Goal: Task Accomplishment & Management: Use online tool/utility

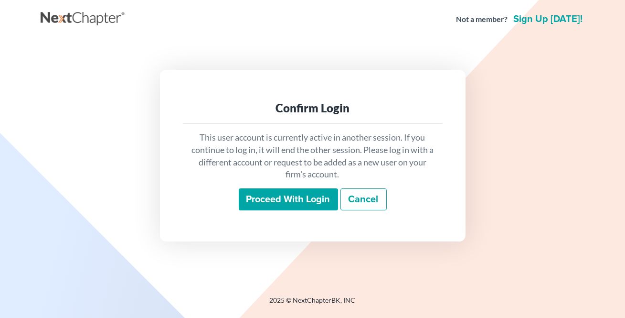
click at [282, 197] on input "Proceed with login" at bounding box center [288, 199] width 99 height 22
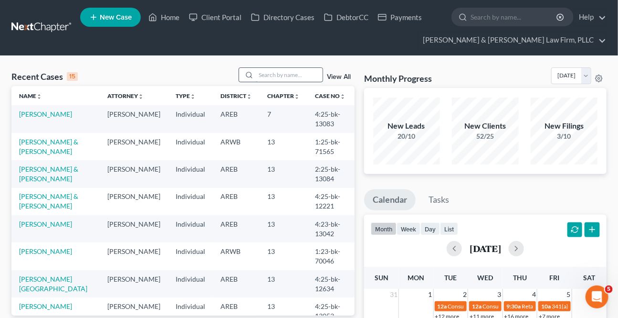
click at [298, 76] on input "search" at bounding box center [289, 75] width 67 height 14
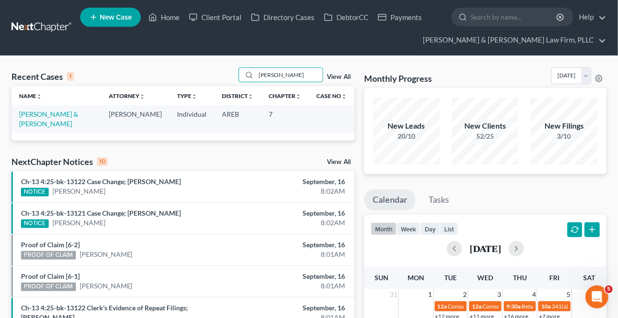
type input "brodin"
click at [35, 118] on td "Brodin, Shaun & Karen" at bounding box center [56, 118] width 90 height 27
click at [38, 114] on link "Brodin, Shaun & Karen" at bounding box center [48, 119] width 59 height 18
select select "5"
select select "4"
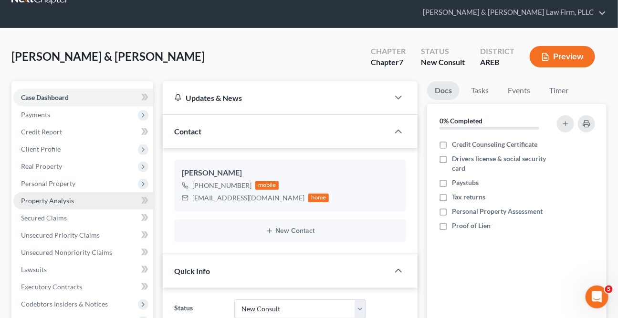
scroll to position [43, 0]
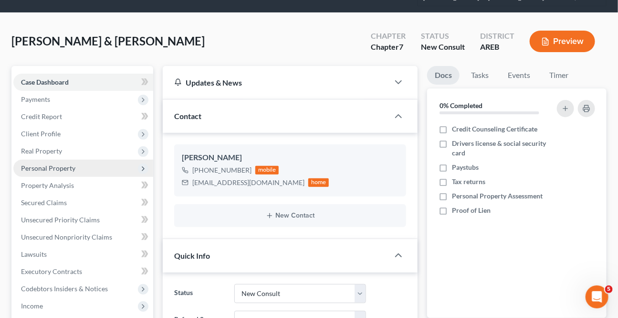
click at [50, 171] on span "Personal Property" at bounding box center [83, 167] width 140 height 17
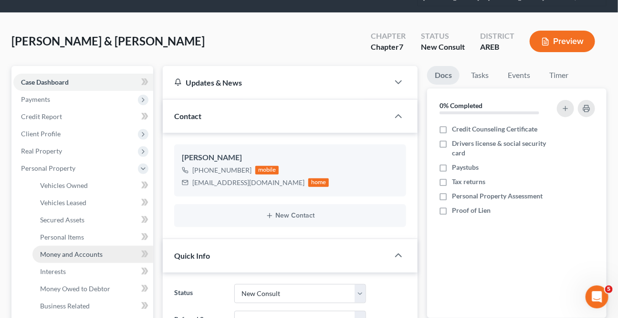
click at [59, 250] on span "Money and Accounts" at bounding box center [71, 254] width 63 height 8
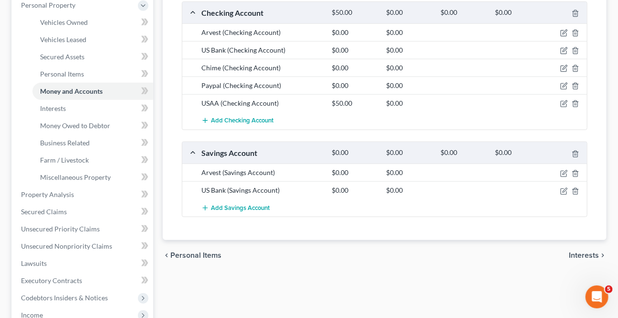
scroll to position [217, 0]
